Goal: Task Accomplishment & Management: Complete application form

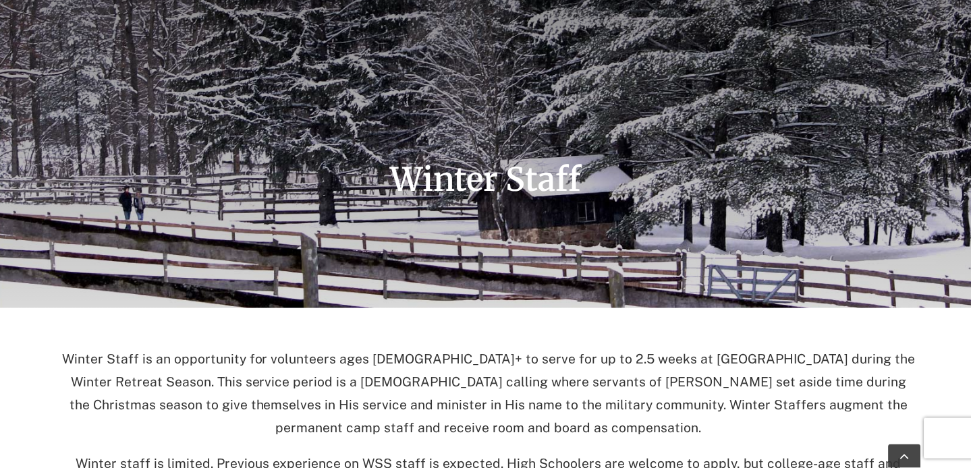
scroll to position [433, 0]
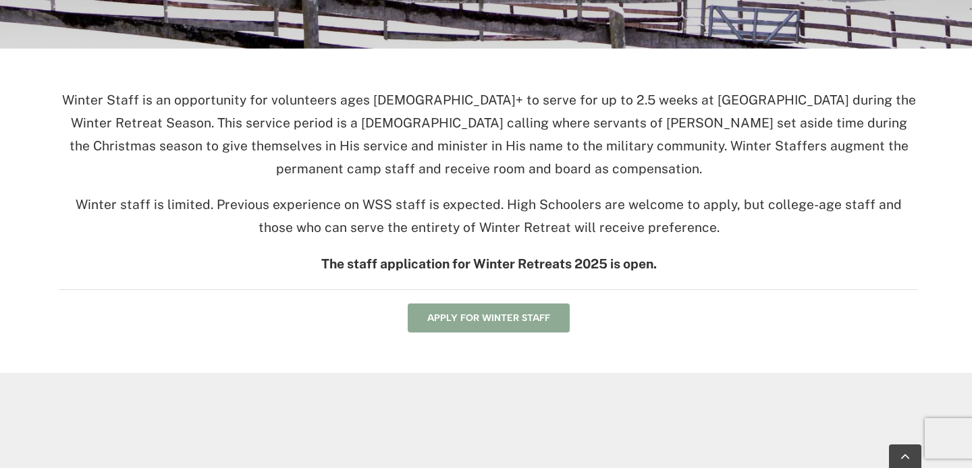
click at [495, 329] on link "Apply for Winter Staff" at bounding box center [489, 318] width 162 height 29
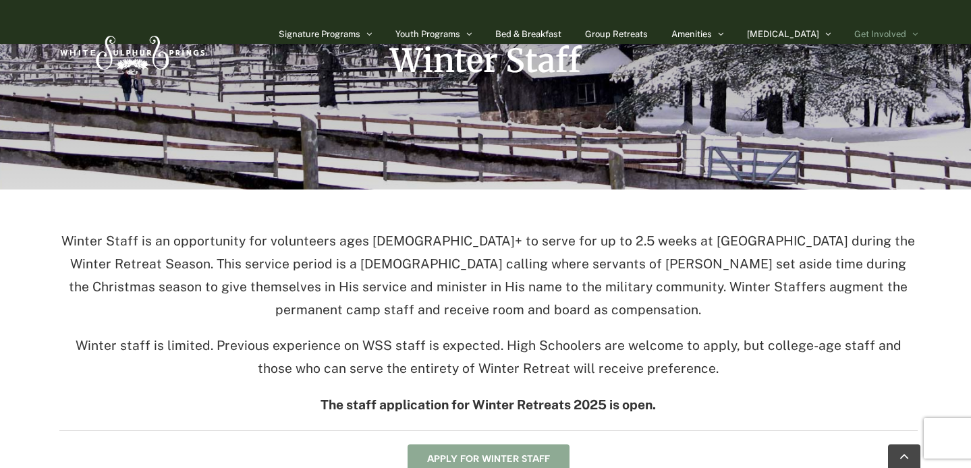
scroll to position [0, 0]
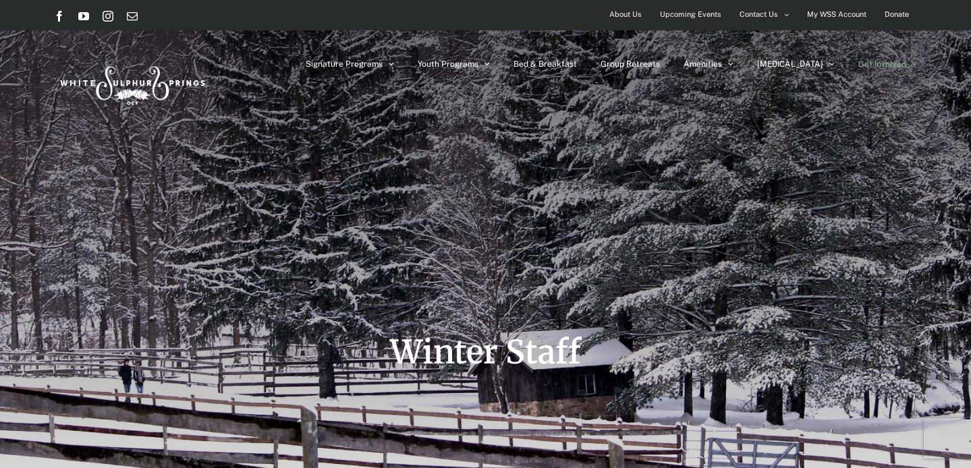
click at [117, 76] on img at bounding box center [131, 82] width 155 height 63
